Goal: Task Accomplishment & Management: Use online tool/utility

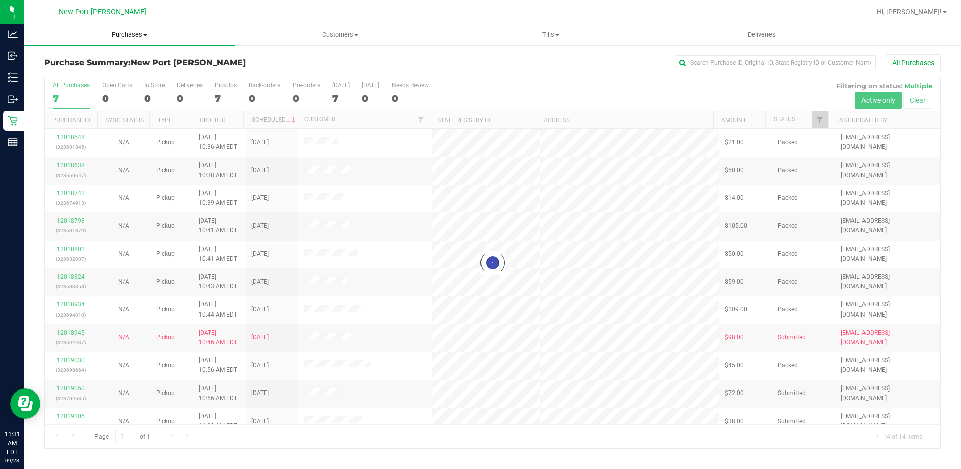
click at [146, 36] on span "Purchases" at bounding box center [129, 34] width 211 height 9
click at [96, 69] on li "Fulfillment" at bounding box center [129, 73] width 211 height 12
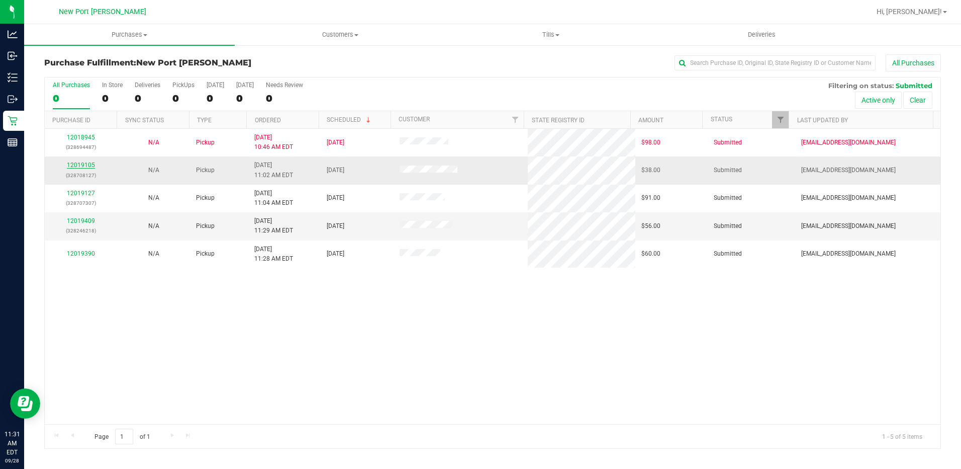
click at [85, 164] on link "12019105" at bounding box center [81, 164] width 28 height 7
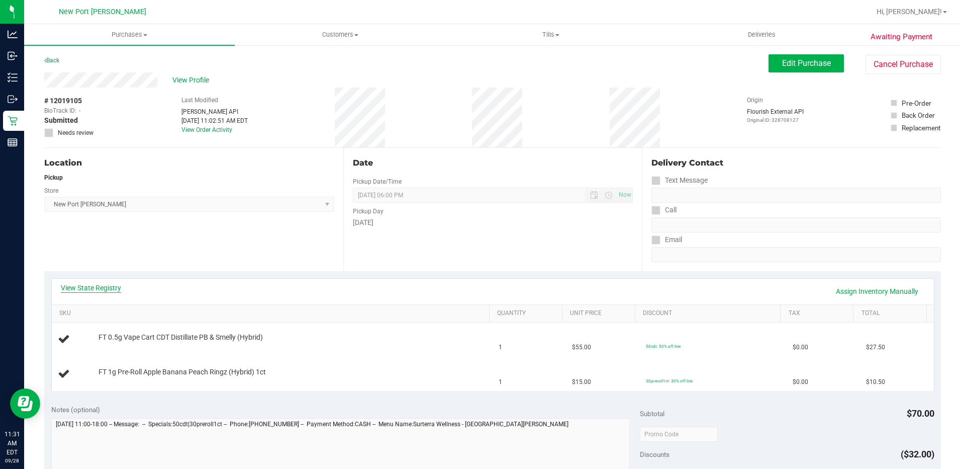
click at [98, 288] on link "View State Registry" at bounding box center [91, 288] width 60 height 10
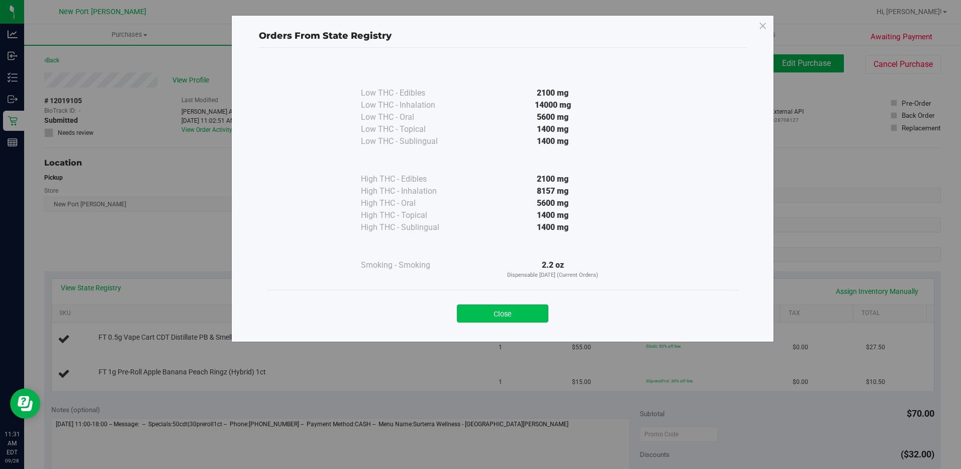
click at [517, 313] on button "Close" at bounding box center [503, 313] width 92 height 18
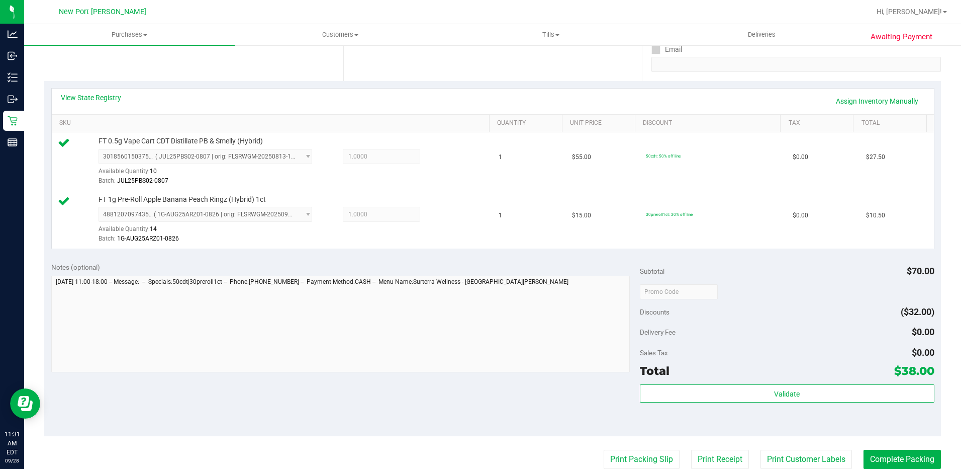
scroll to position [251, 0]
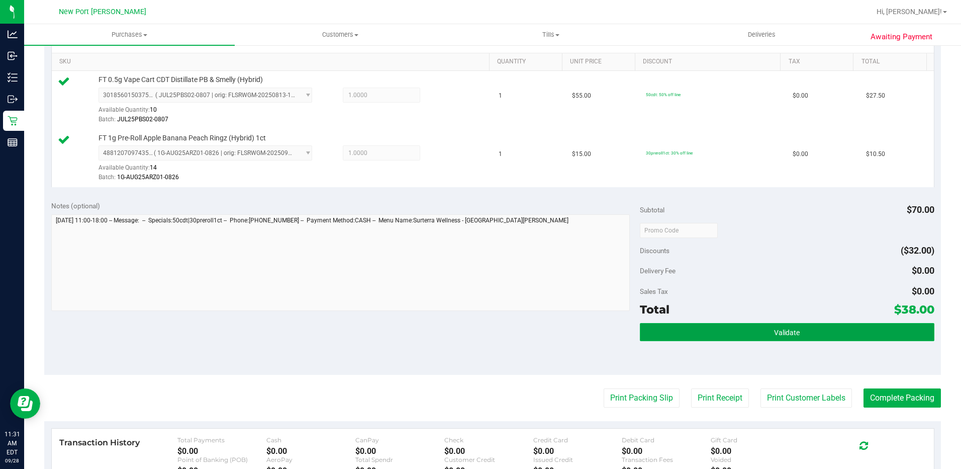
click at [774, 329] on span "Validate" at bounding box center [787, 332] width 26 height 8
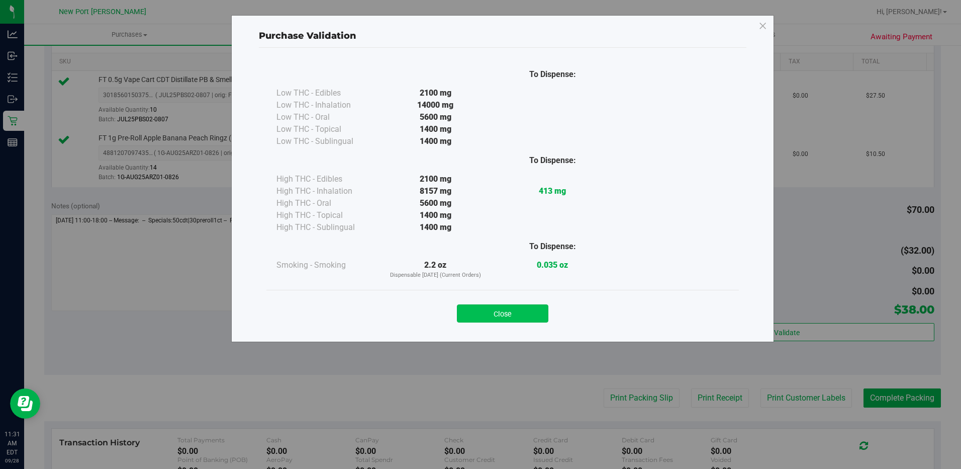
click at [499, 311] on button "Close" at bounding box center [503, 313] width 92 height 18
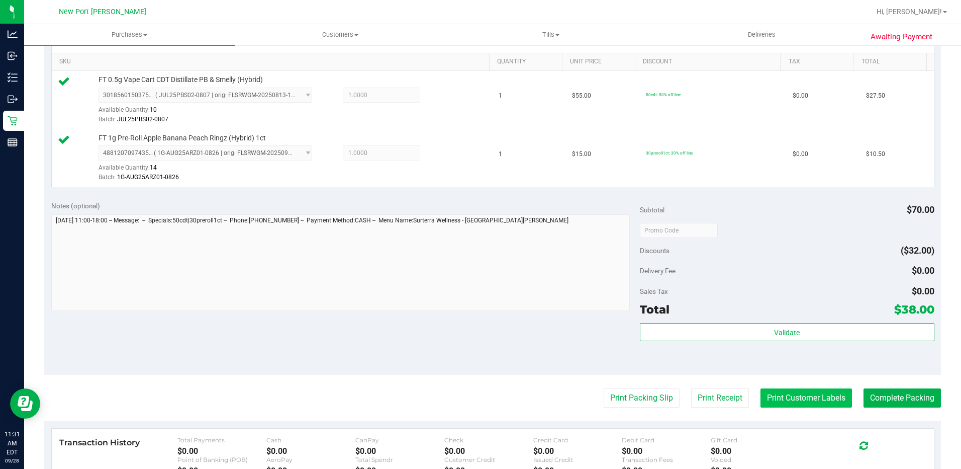
click at [819, 401] on button "Print Customer Labels" at bounding box center [807, 397] width 92 height 19
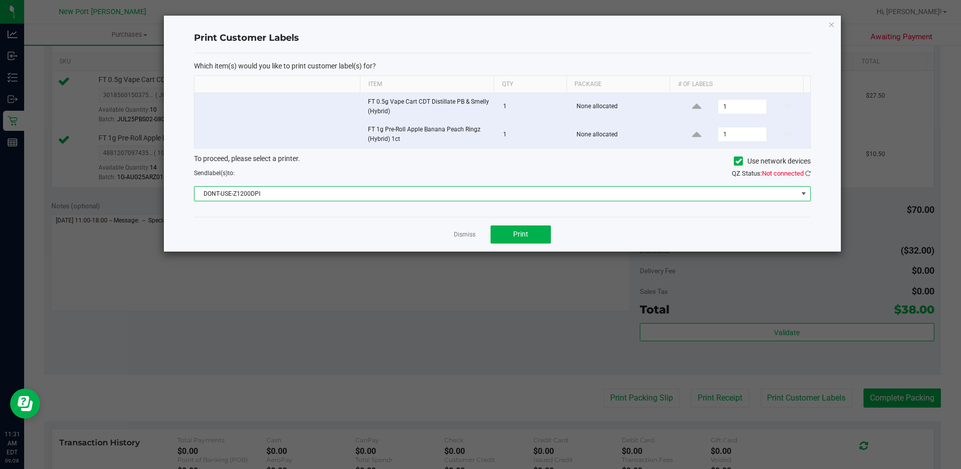
click at [798, 190] on span at bounding box center [804, 194] width 13 height 14
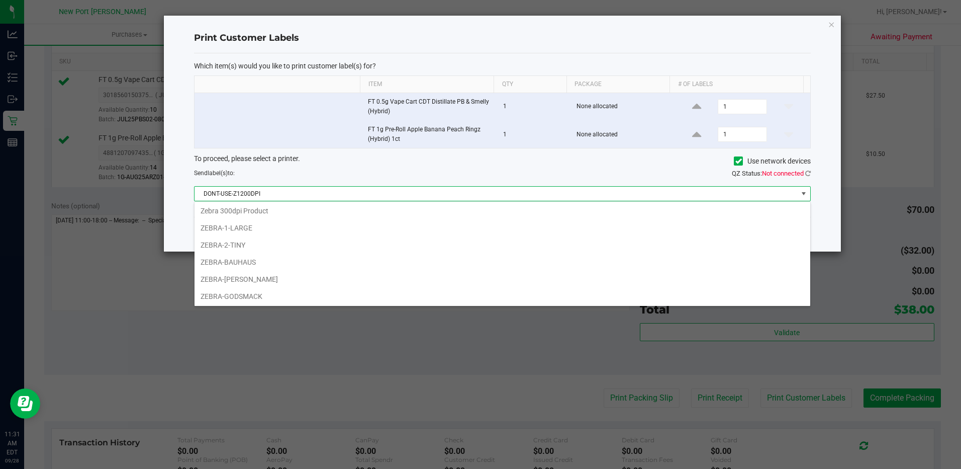
scroll to position [87, 0]
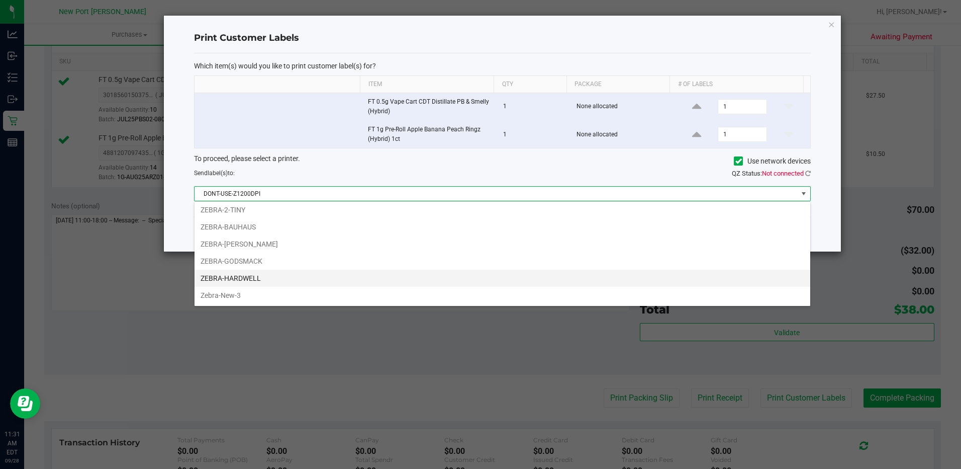
click at [254, 274] on li "ZEBRA-HARDWELL" at bounding box center [503, 277] width 616 height 17
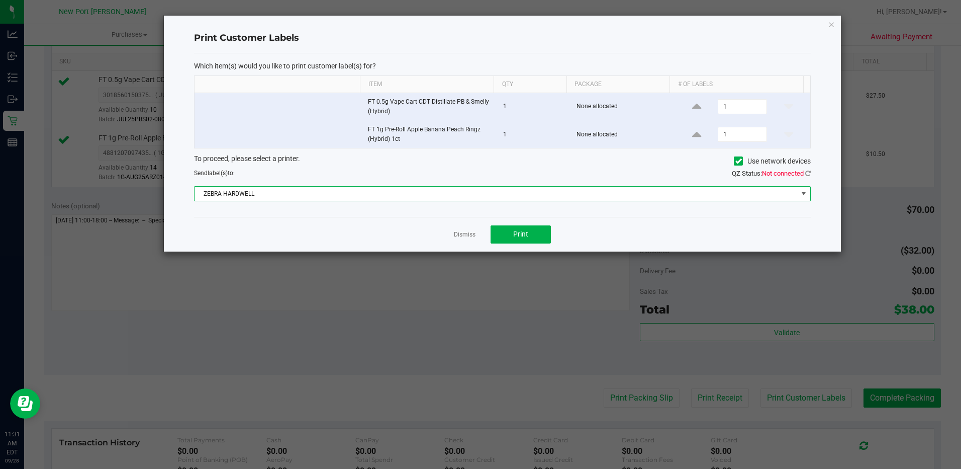
click at [797, 190] on span "ZEBRA-HARDWELL" at bounding box center [496, 194] width 603 height 14
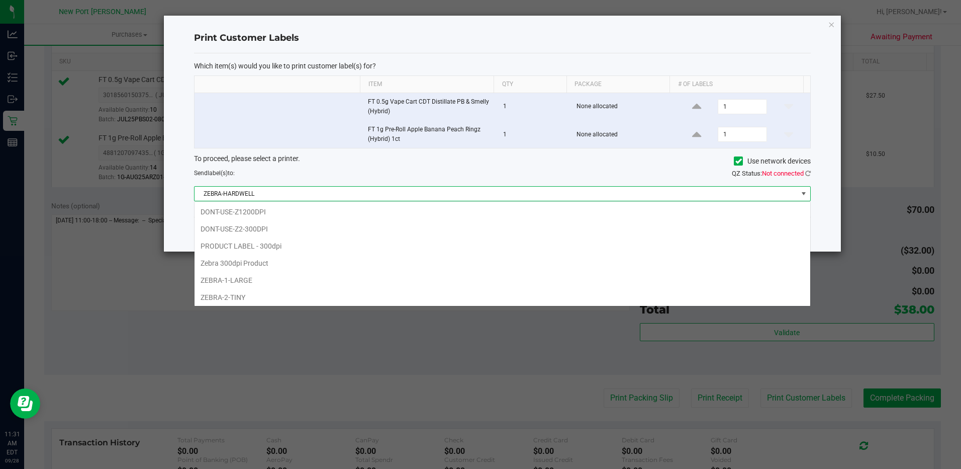
scroll to position [15, 617]
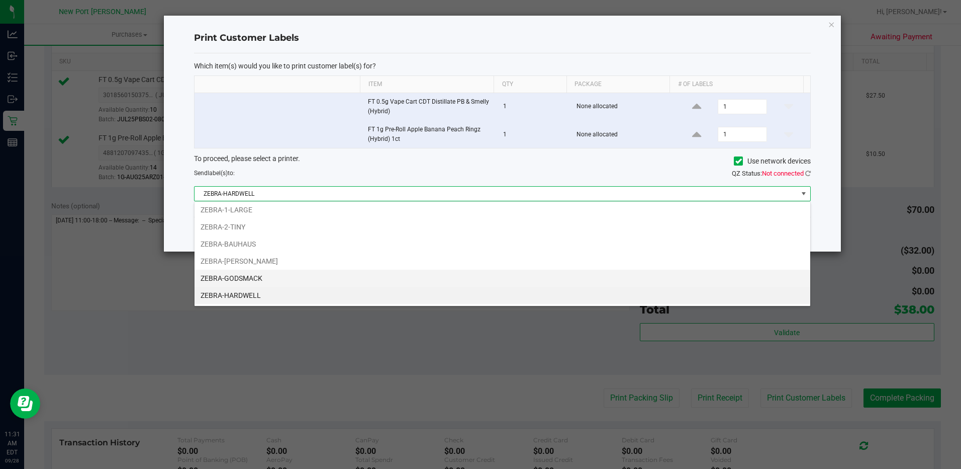
click at [254, 277] on li "ZEBRA-GODSMACK" at bounding box center [503, 277] width 616 height 17
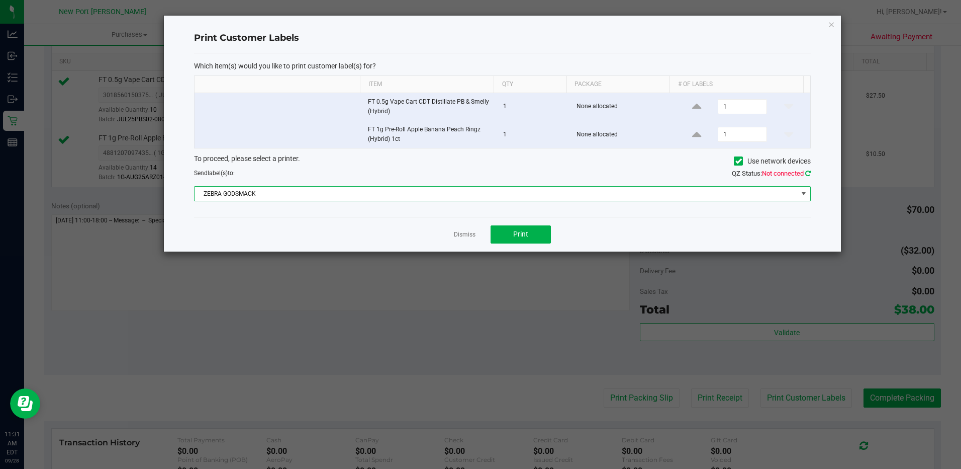
click at [807, 173] on icon at bounding box center [808, 173] width 6 height 7
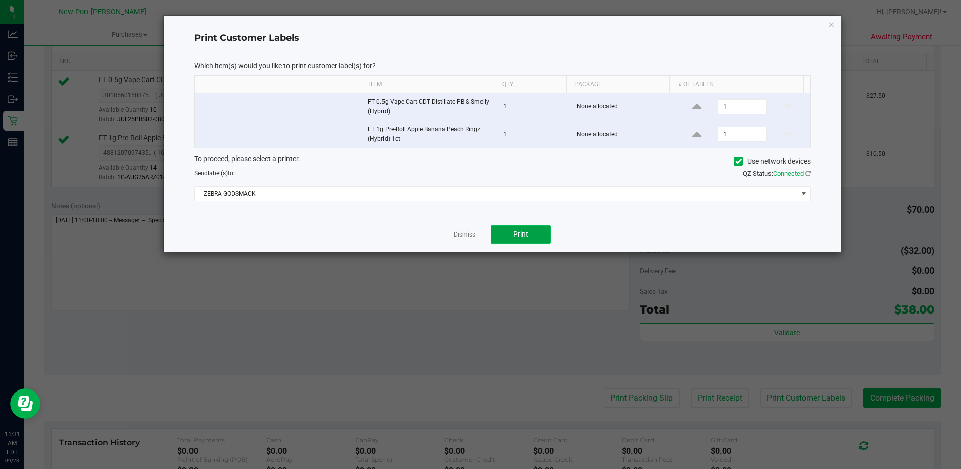
click at [518, 233] on span "Print" at bounding box center [520, 234] width 15 height 8
click at [465, 238] on link "Dismiss" at bounding box center [465, 234] width 22 height 9
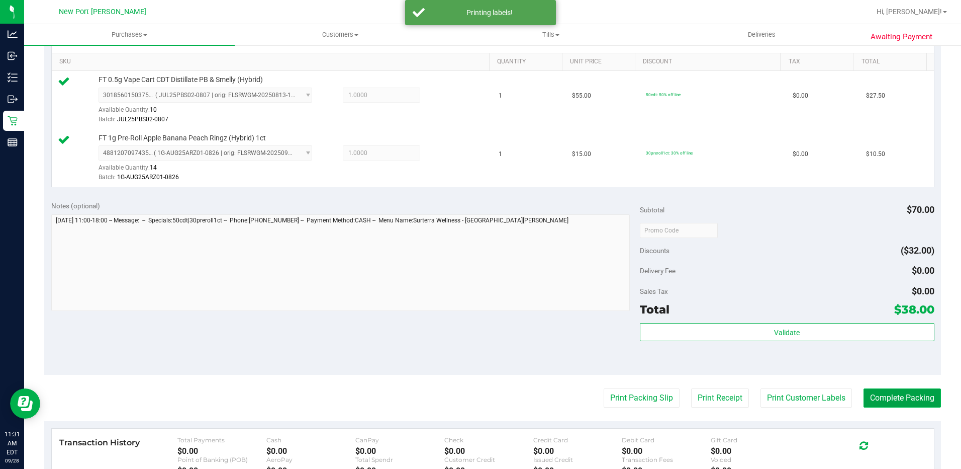
click at [887, 395] on button "Complete Packing" at bounding box center [902, 397] width 77 height 19
